Goal: Use online tool/utility: Utilize a website feature to perform a specific function

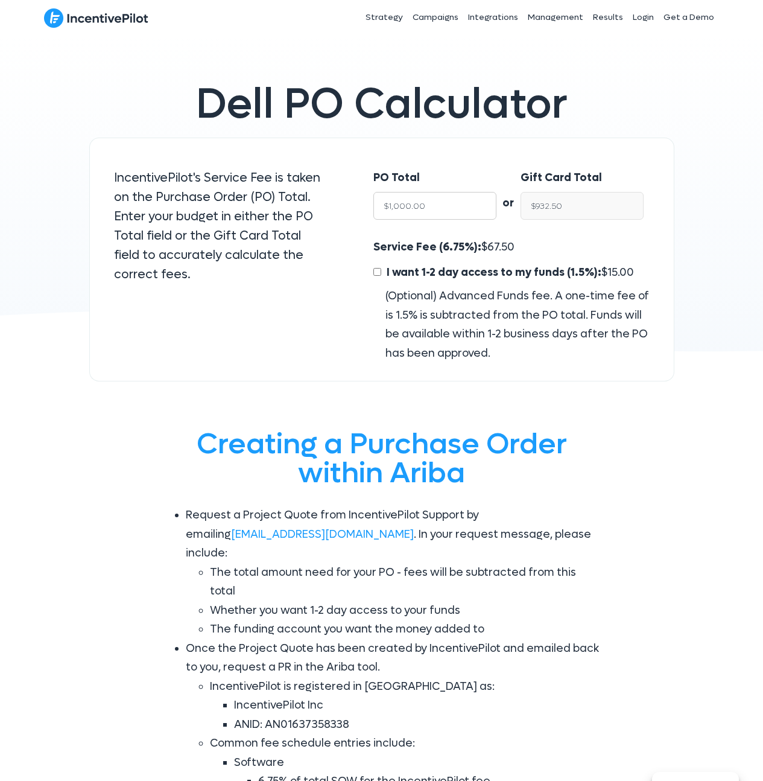
click at [433, 208] on input "$1,000.00" at bounding box center [434, 206] width 123 height 28
click at [433, 207] on input "$1,000.00" at bounding box center [434, 206] width 123 height 28
type input "$15"
type input "$13.99"
type input "$150"
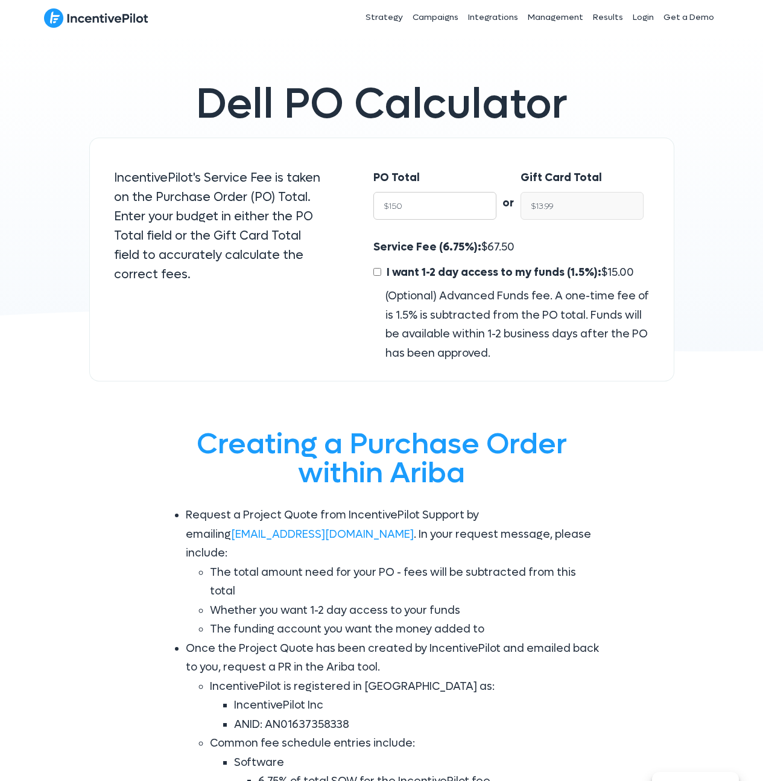
type input "$139.87"
type input "$1500"
type input "$1,398.75"
click at [569, 200] on input "$1,398.75" at bounding box center [582, 206] width 123 height 28
click at [575, 214] on input "$1,398.75" at bounding box center [582, 206] width 123 height 28
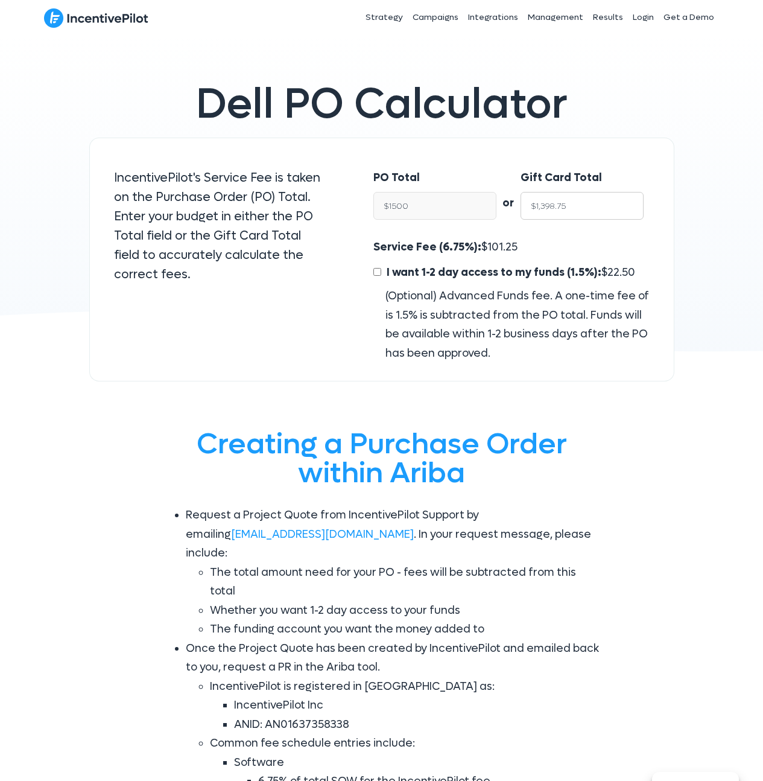
click at [575, 214] on input "$1,398.75" at bounding box center [582, 206] width 123 height 28
type input "$1,500.00"
click at [497, 246] on span "101.25" at bounding box center [503, 247] width 30 height 14
drag, startPoint x: 497, startPoint y: 246, endPoint x: 489, endPoint y: 249, distance: 9.0
click at [498, 246] on span "101.25" at bounding box center [503, 247] width 30 height 14
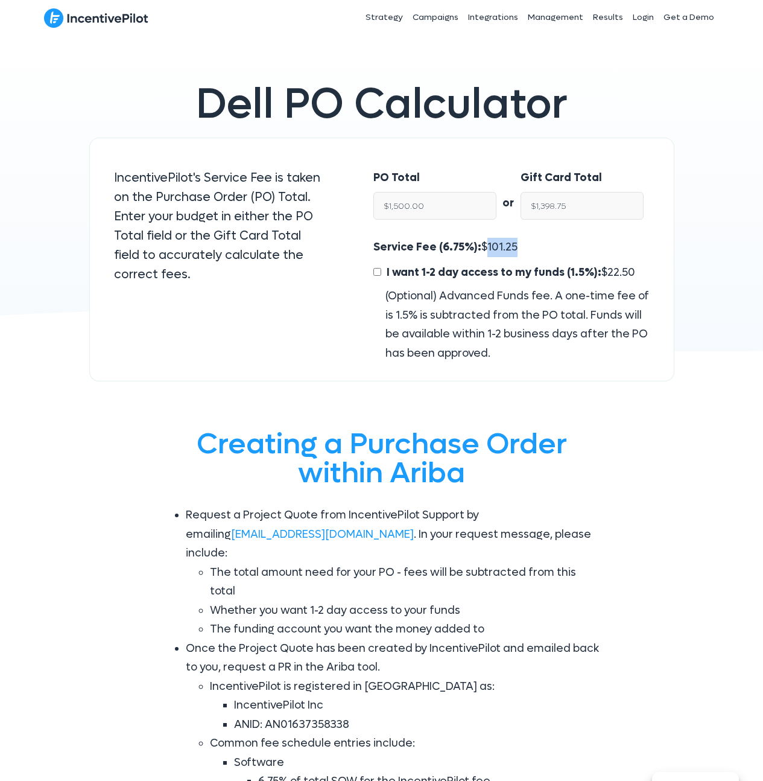
copy span "101.25"
click at [331, 209] on div "IncentivePilot's Service Fee is taken on the Purchase Order (PO) Total. Enter y…" at bounding box center [220, 231] width 236 height 150
click at [416, 215] on input "$1,500.00" at bounding box center [434, 206] width 123 height 28
click at [612, 270] on span "22.50" at bounding box center [622, 272] width 28 height 14
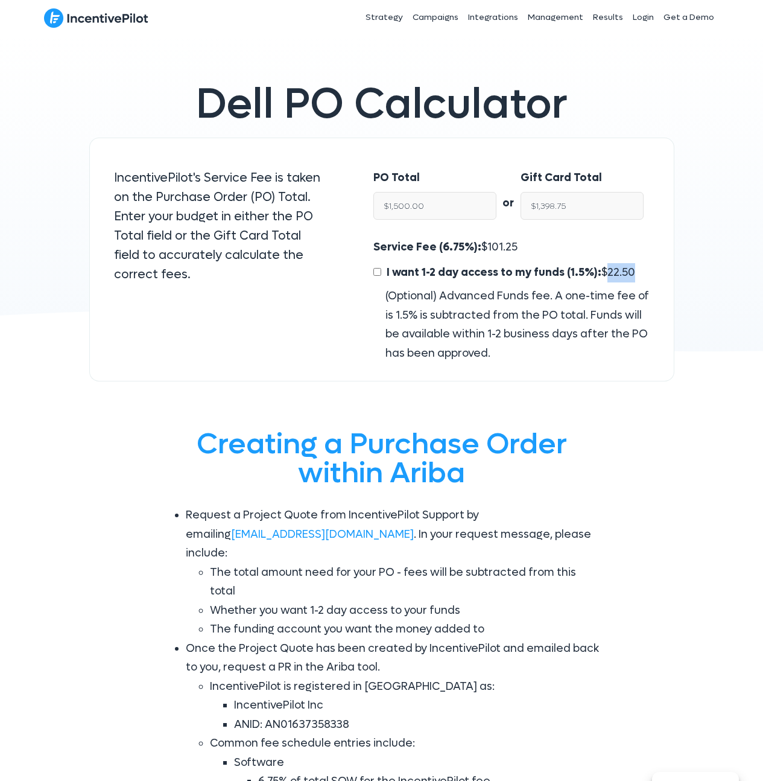
click at [612, 270] on span "22.50" at bounding box center [622, 272] width 28 height 14
copy span "22.50"
click at [687, 92] on div "Dell PO Calculator IncentivePilot's Service Fee is taken on the Purchase Order …" at bounding box center [381, 214] width 763 height 359
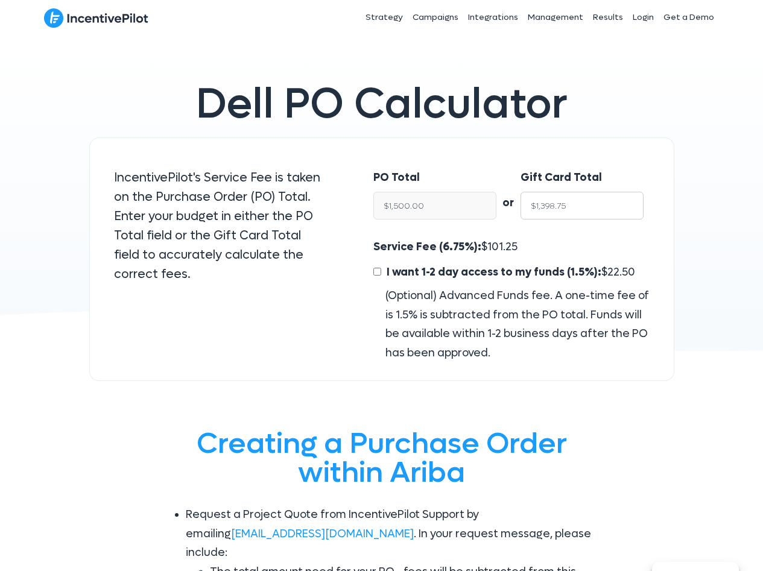
click at [556, 215] on input "$1,398.75" at bounding box center [582, 206] width 123 height 28
click at [494, 248] on span "101.25" at bounding box center [503, 247] width 30 height 14
copy span "101.25"
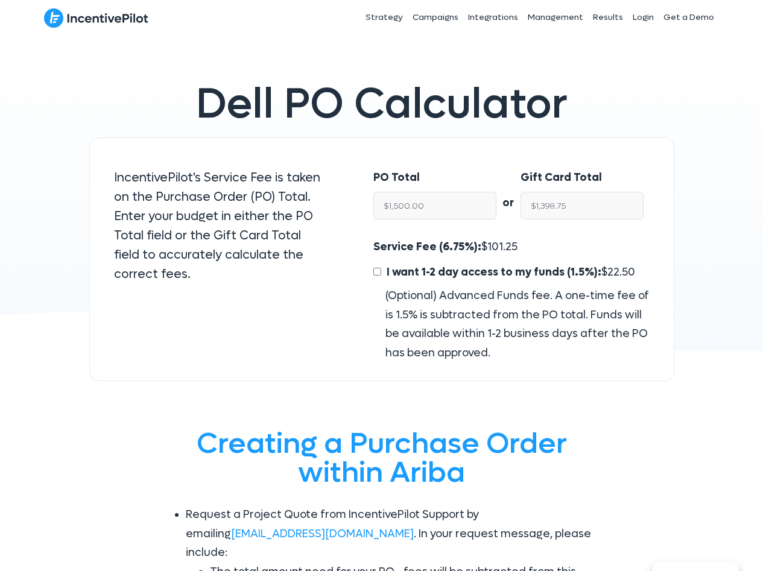
click at [283, 122] on span "Dell PO Calculator" at bounding box center [382, 104] width 372 height 55
